Goal: Task Accomplishment & Management: Manage account settings

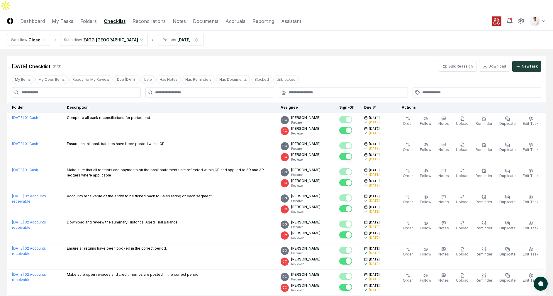
click at [321, 56] on div "[DATE] Checklist 31 / 31 Bulk Reassign Download New Task" at bounding box center [276, 63] width 539 height 15
click at [222, 56] on div "[DATE] Checklist 31 / 31 Bulk Reassign Download New Task" at bounding box center [276, 63] width 539 height 15
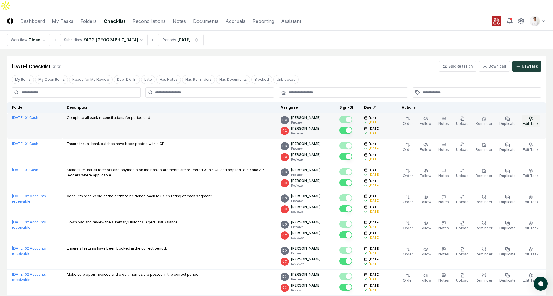
click at [526, 121] on span "Edit Task" at bounding box center [531, 123] width 16 height 4
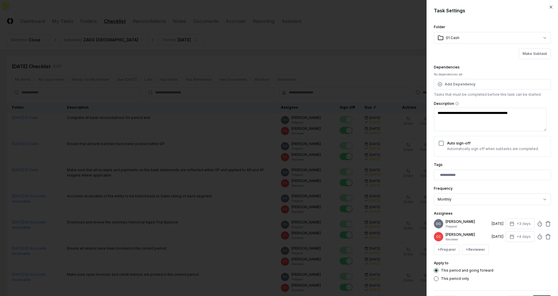
type textarea "*"
click at [352, 69] on div at bounding box center [279, 148] width 558 height 296
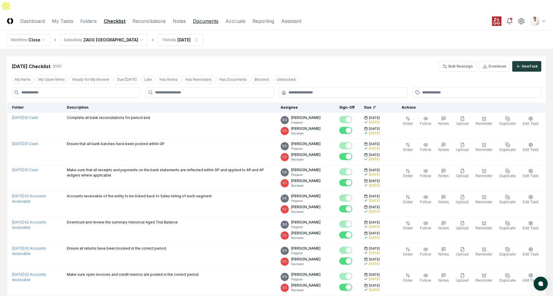
click at [194, 18] on link "Documents" at bounding box center [206, 21] width 26 height 7
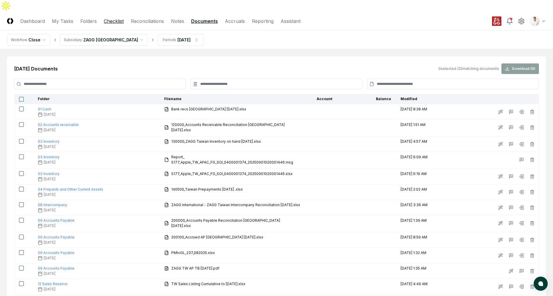
click at [109, 18] on link "Checklist" at bounding box center [114, 21] width 20 height 7
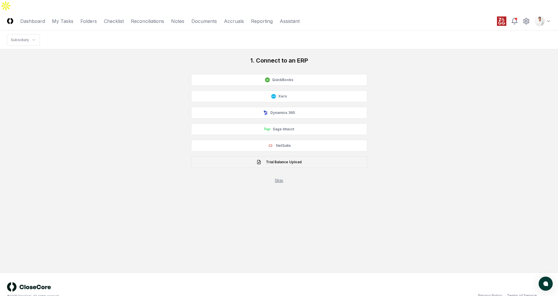
click at [312, 156] on button "Trial Balance Upload" at bounding box center [279, 162] width 176 height 12
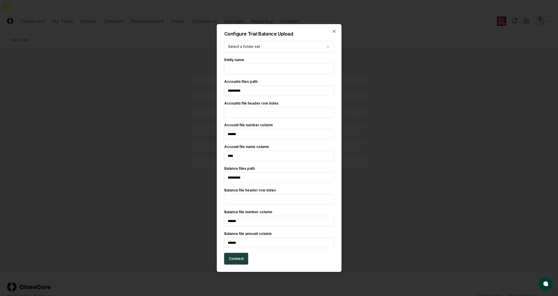
click at [240, 65] on input "text" at bounding box center [279, 69] width 110 height 11
click at [378, 116] on div at bounding box center [279, 148] width 558 height 296
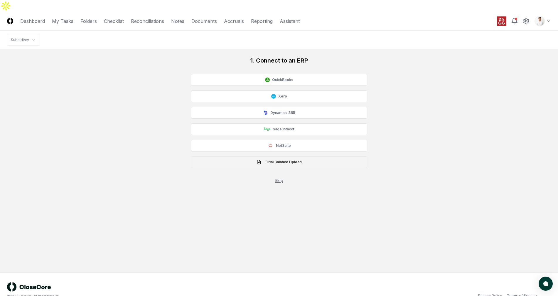
click at [307, 156] on button "Trial Balance Upload" at bounding box center [279, 162] width 176 height 12
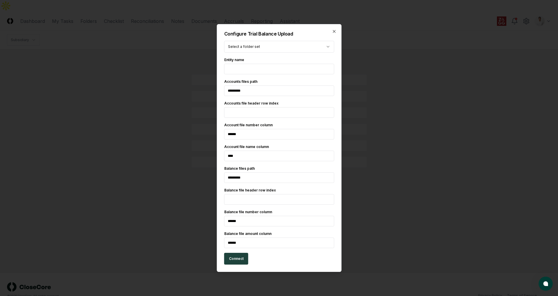
click at [168, 151] on div at bounding box center [279, 148] width 558 height 296
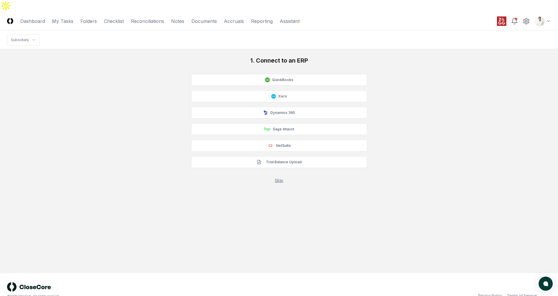
click at [151, 93] on div "1. Connect to an ERP QuickBooks Xero Dynamics 365 Sage Intacct NetSuite Trial B…" at bounding box center [279, 119] width 544 height 127
click at [125, 62] on div "1. Connect to an ERP QuickBooks Xero Dynamics 365 Sage Intacct NetSuite Trial B…" at bounding box center [279, 119] width 544 height 127
click at [435, 72] on div "1. Connect to an ERP QuickBooks Xero Dynamics 365 Sage Intacct NetSuite Trial B…" at bounding box center [279, 119] width 544 height 127
click at [74, 18] on nav "CloseCore Dashboard My Tasks Folders Checklist Reconciliations Notes Documents …" at bounding box center [153, 21] width 293 height 7
click at [84, 18] on link "Folders" at bounding box center [88, 21] width 16 height 7
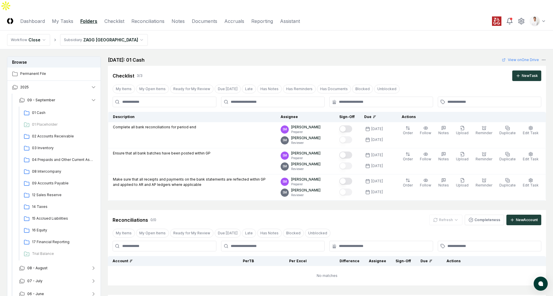
scroll to position [79, 0]
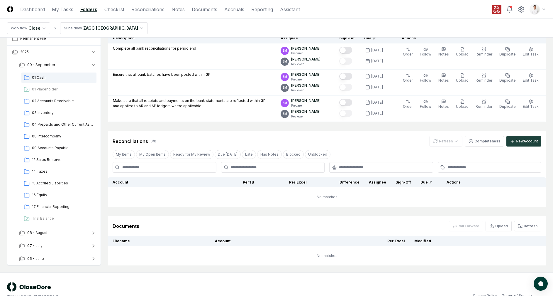
click at [53, 75] on span "01 Cash" at bounding box center [63, 77] width 62 height 5
click at [47, 226] on button "08 - August" at bounding box center [57, 232] width 87 height 13
click at [49, 240] on div "01 Cash" at bounding box center [58, 245] width 75 height 11
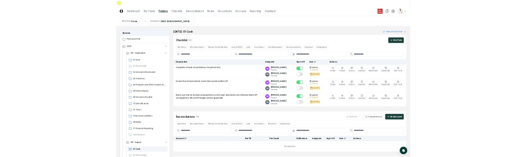
scroll to position [75, 0]
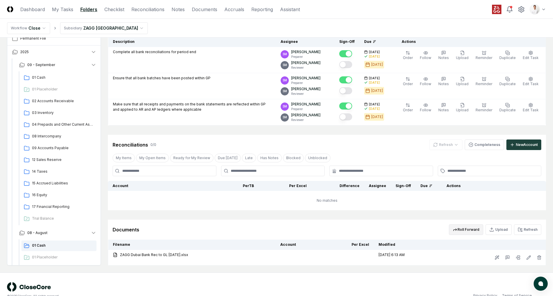
click at [473, 224] on button "Roll Forward" at bounding box center [466, 229] width 34 height 11
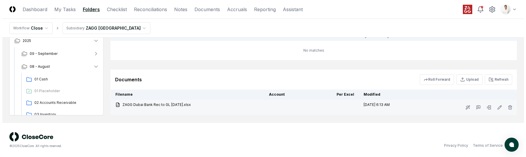
scroll to position [209, 0]
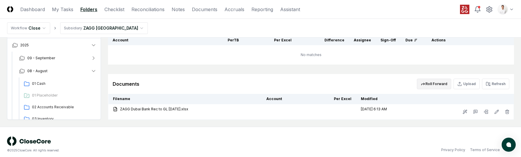
click at [446, 80] on button "Roll Forward" at bounding box center [434, 84] width 34 height 11
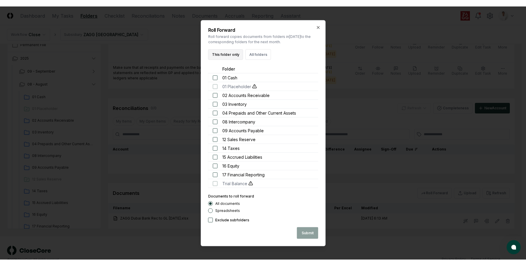
scroll to position [105, 0]
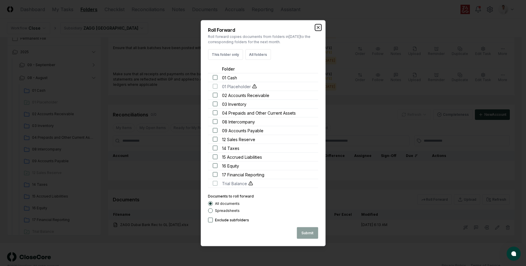
click at [319, 27] on icon "button" at bounding box center [317, 27] width 5 height 5
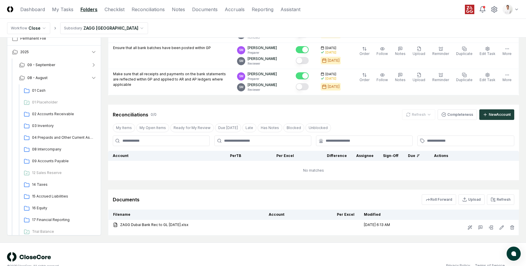
click at [506, 8] on html "CloseCore Dashboard My Tasks Folders Checklist Reconciliations Notes Documents …" at bounding box center [263, 86] width 526 height 383
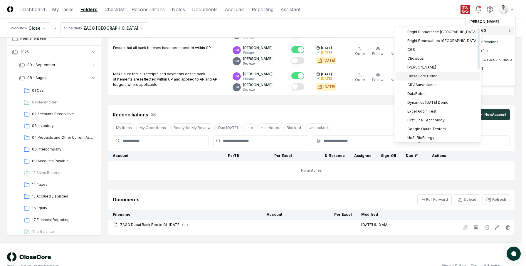
click at [426, 79] on div "CloseCore Demo" at bounding box center [437, 76] width 84 height 9
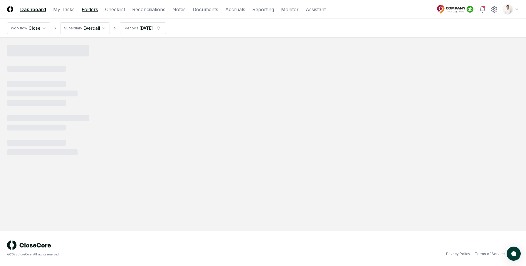
click at [86, 10] on link "Folders" at bounding box center [90, 9] width 16 height 7
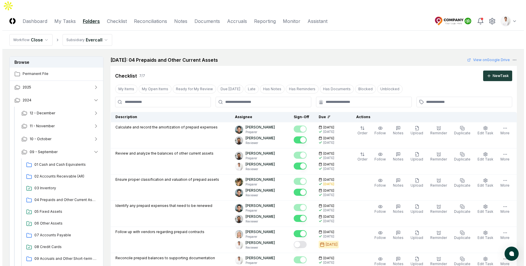
scroll to position [217, 0]
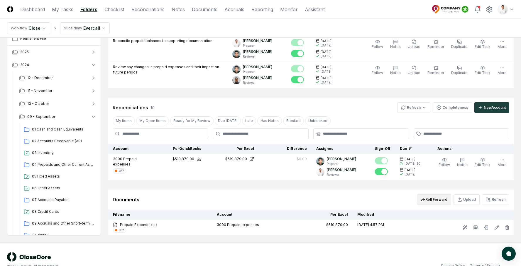
click at [433, 194] on button "Roll Forward" at bounding box center [434, 199] width 34 height 11
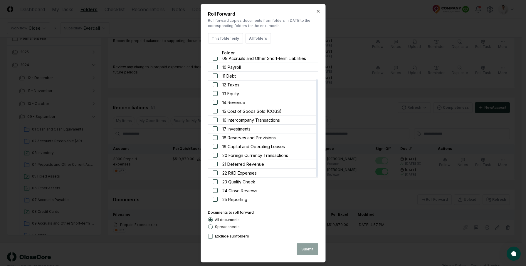
scroll to position [0, 0]
